Goal: Find contact information: Find contact information

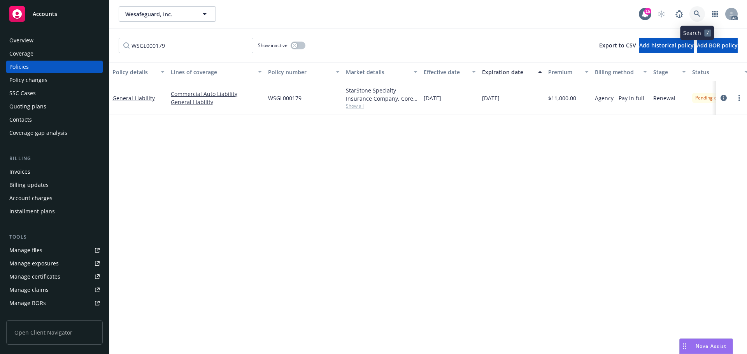
click at [695, 13] on icon at bounding box center [696, 13] width 7 height 7
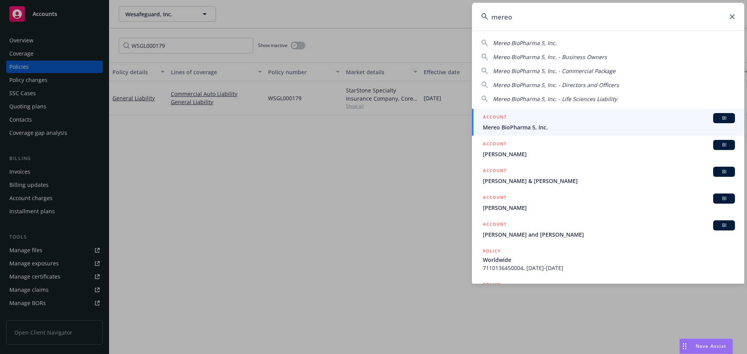
type input "mereo"
click at [588, 119] on div "ACCOUNT BI" at bounding box center [609, 118] width 252 height 10
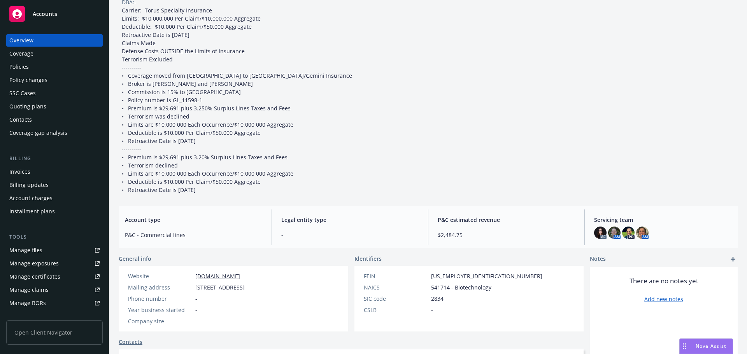
scroll to position [194, 0]
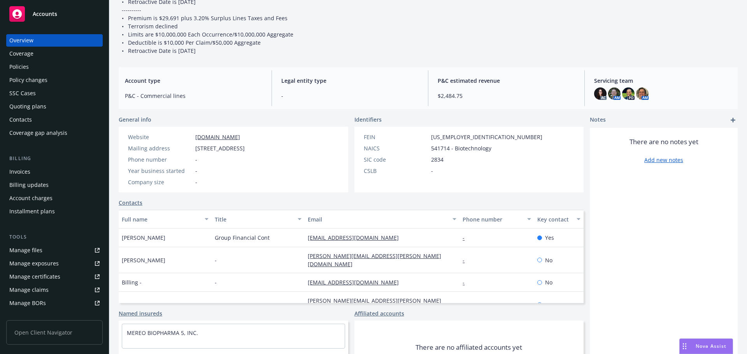
click at [220, 137] on link "[DOMAIN_NAME]" at bounding box center [217, 136] width 45 height 7
click at [595, 92] on img at bounding box center [600, 93] width 12 height 12
click at [608, 91] on img at bounding box center [614, 93] width 12 height 12
click at [638, 89] on img at bounding box center [642, 93] width 12 height 12
drag, startPoint x: 400, startPoint y: 42, endPoint x: 276, endPoint y: 77, distance: 128.0
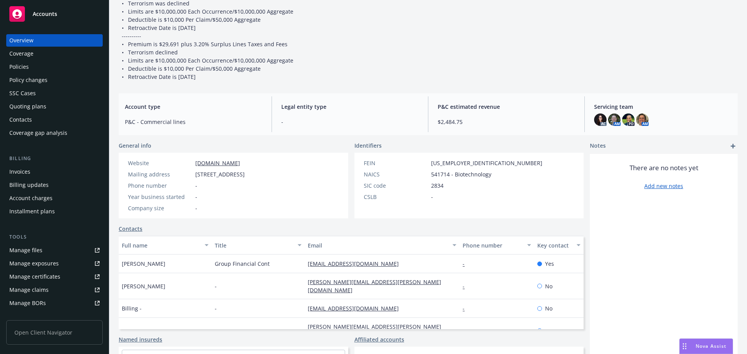
scroll to position [156, 0]
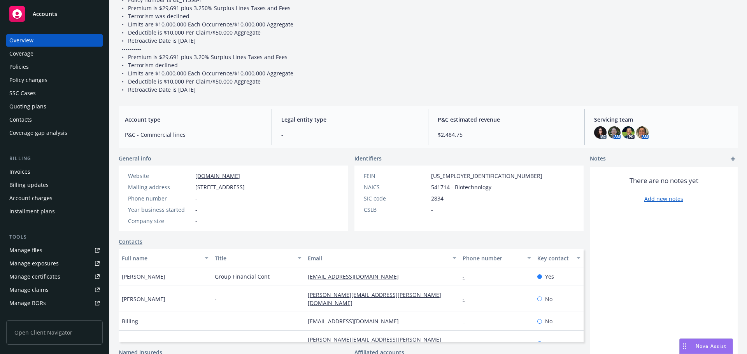
click at [42, 67] on div "Policies" at bounding box center [54, 67] width 90 height 12
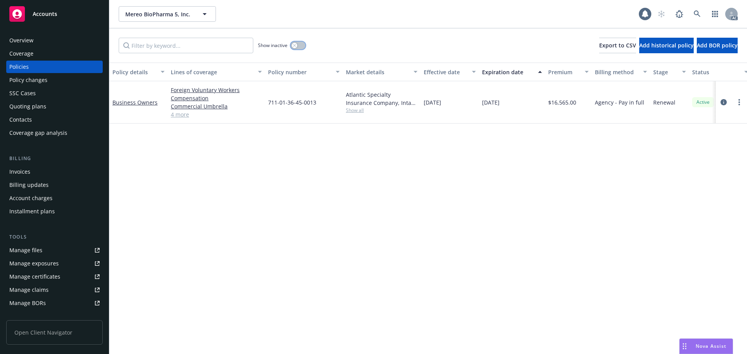
click at [294, 46] on icon "button" at bounding box center [294, 45] width 3 height 3
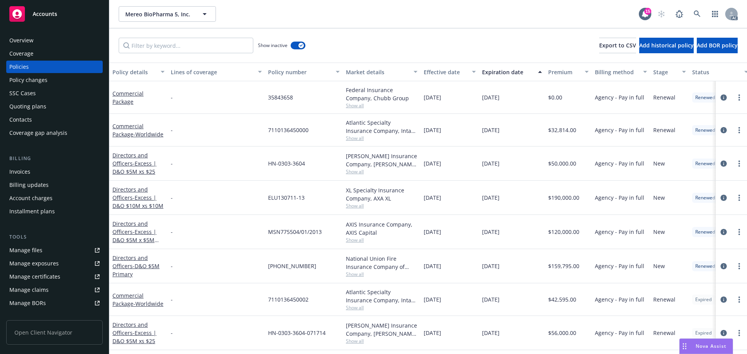
click at [49, 41] on div "Overview" at bounding box center [54, 40] width 90 height 12
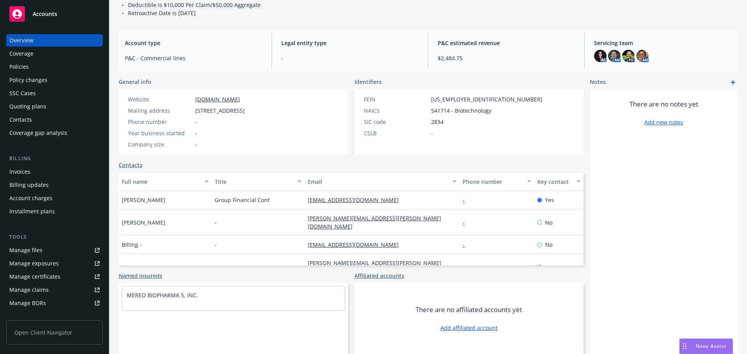
scroll to position [240, 0]
click at [608, 50] on img at bounding box center [614, 56] width 12 height 12
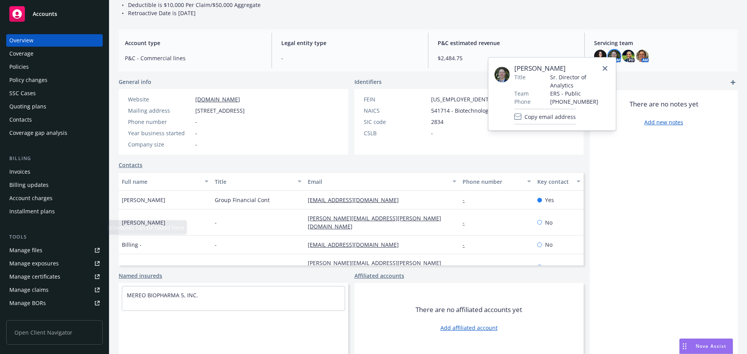
scroll to position [139, 0]
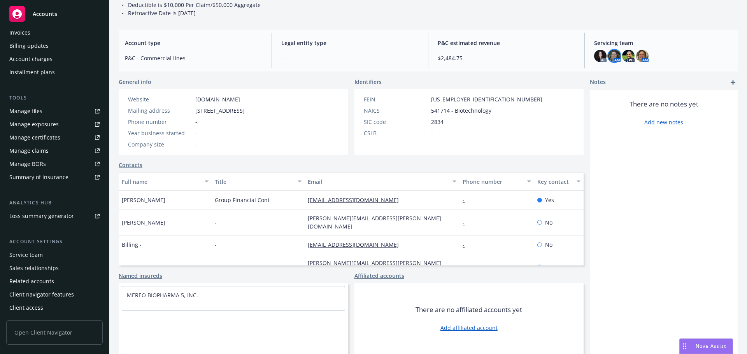
click at [42, 254] on div "Service team" at bounding box center [54, 255] width 90 height 12
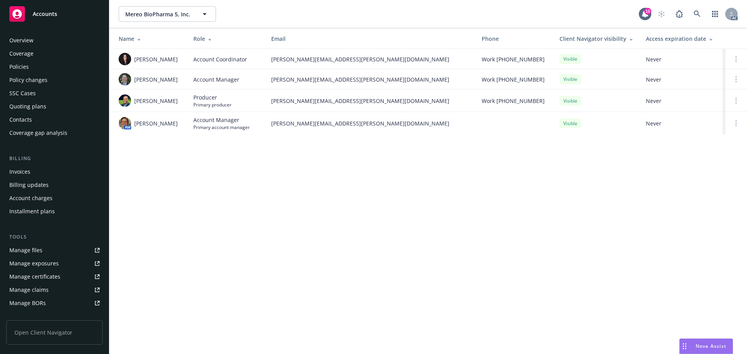
click at [46, 39] on div "Overview" at bounding box center [54, 40] width 90 height 12
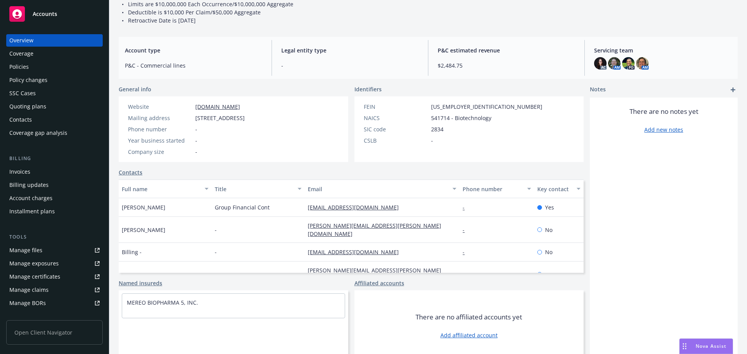
scroll to position [233, 0]
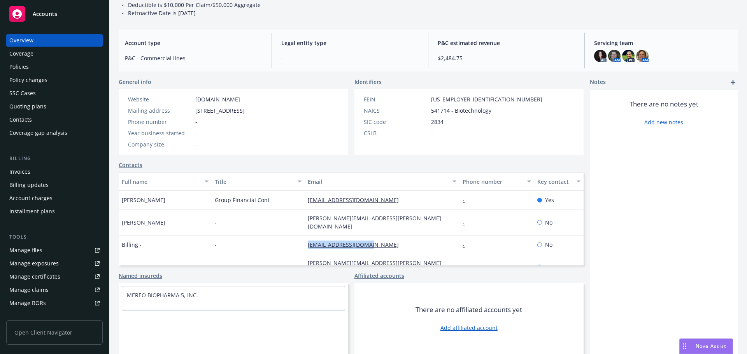
drag, startPoint x: 379, startPoint y: 243, endPoint x: 301, endPoint y: 245, distance: 77.4
click at [304, 245] on div "[EMAIL_ADDRESS][DOMAIN_NAME]" at bounding box center [381, 245] width 155 height 19
copy link "[EMAIL_ADDRESS][DOMAIN_NAME]"
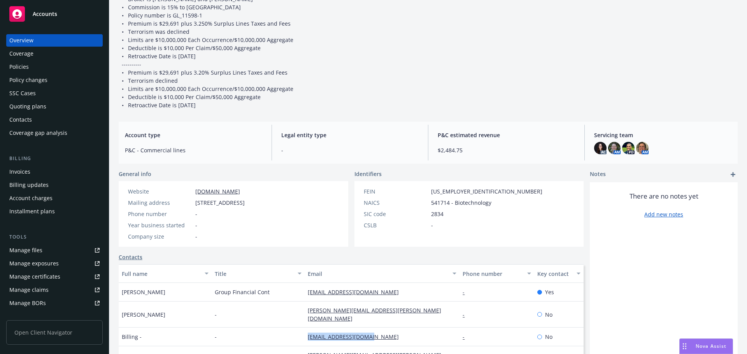
scroll to position [156, 0]
